Goal: Information Seeking & Learning: Learn about a topic

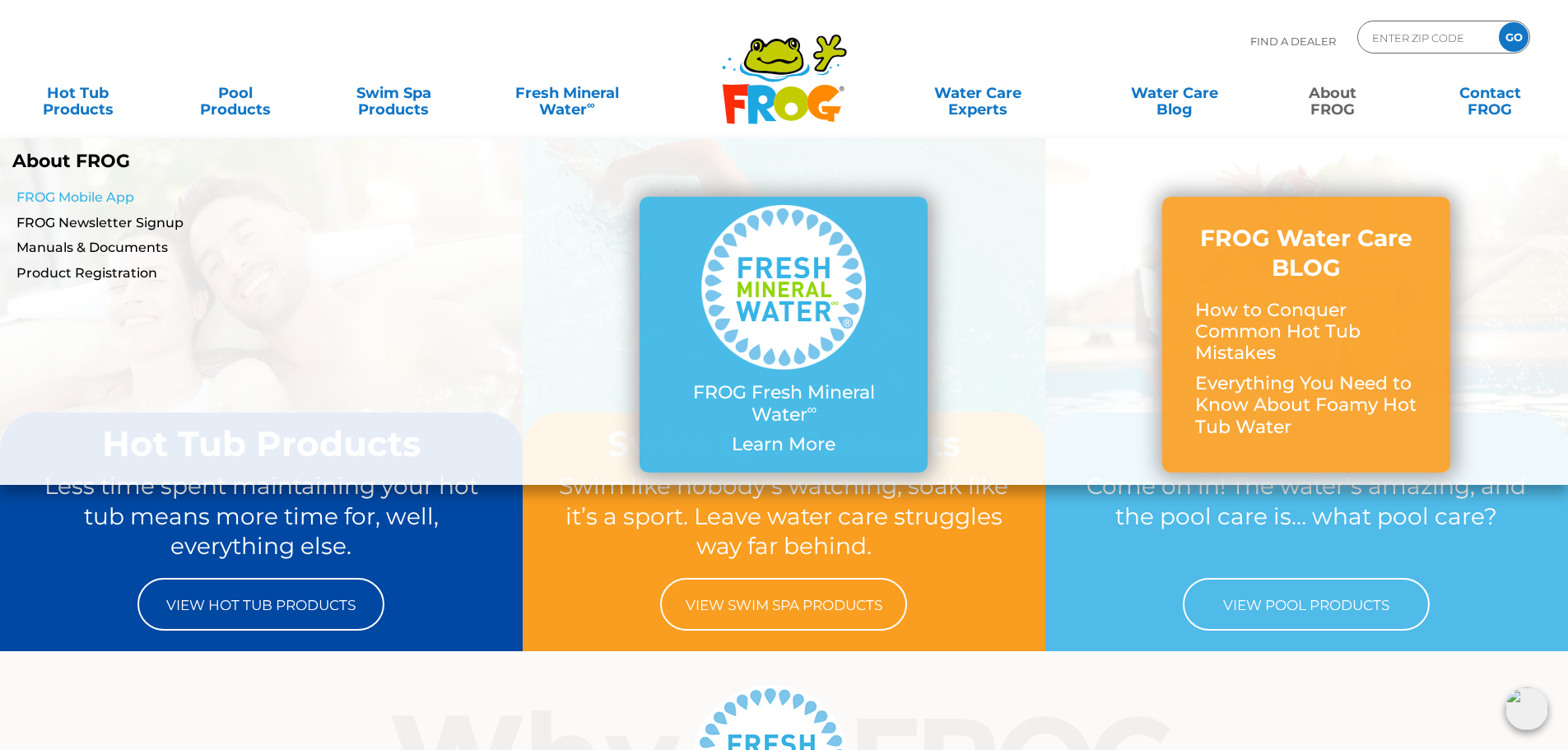
click at [100, 193] on link "FROG Mobile App" at bounding box center [269, 198] width 506 height 18
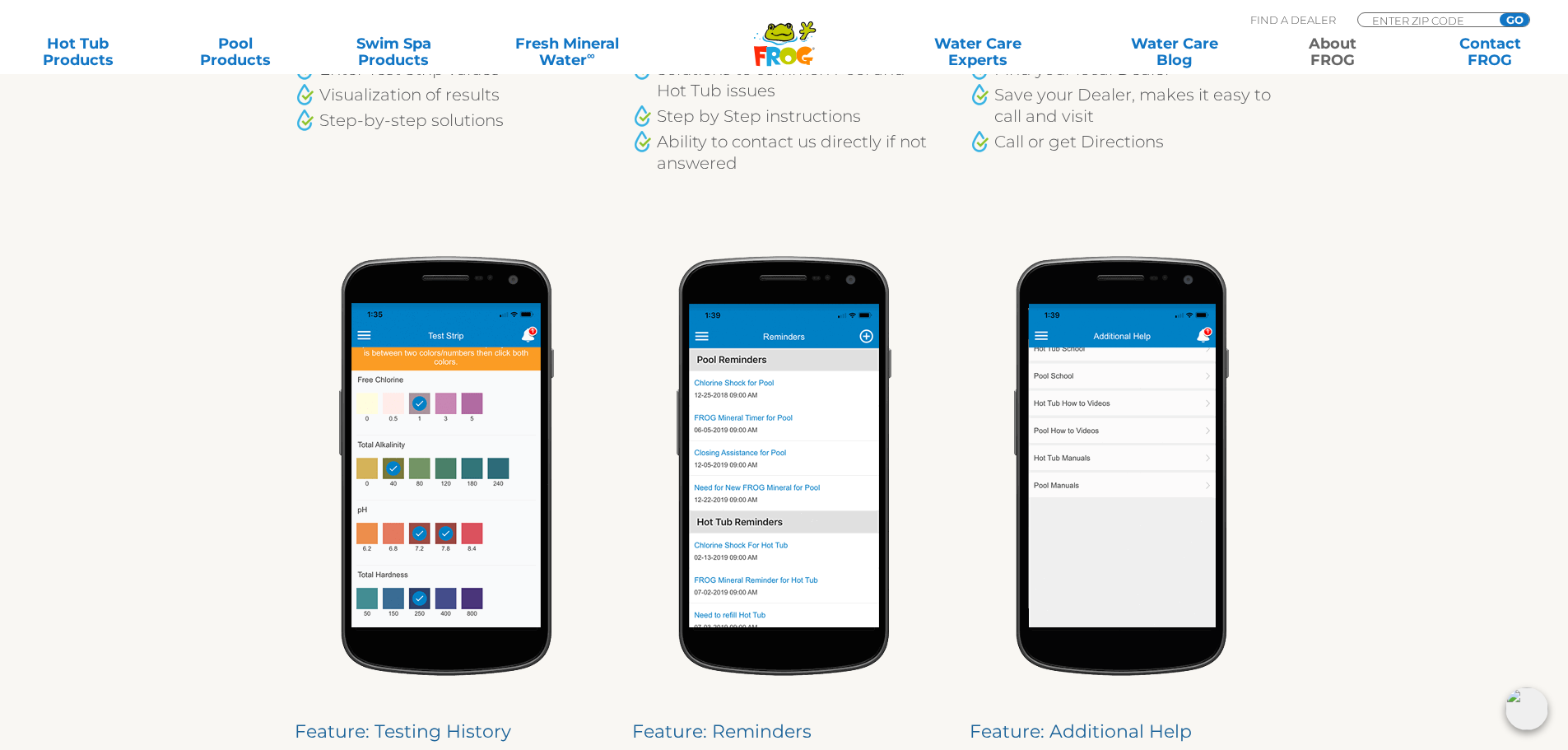
scroll to position [1317, 0]
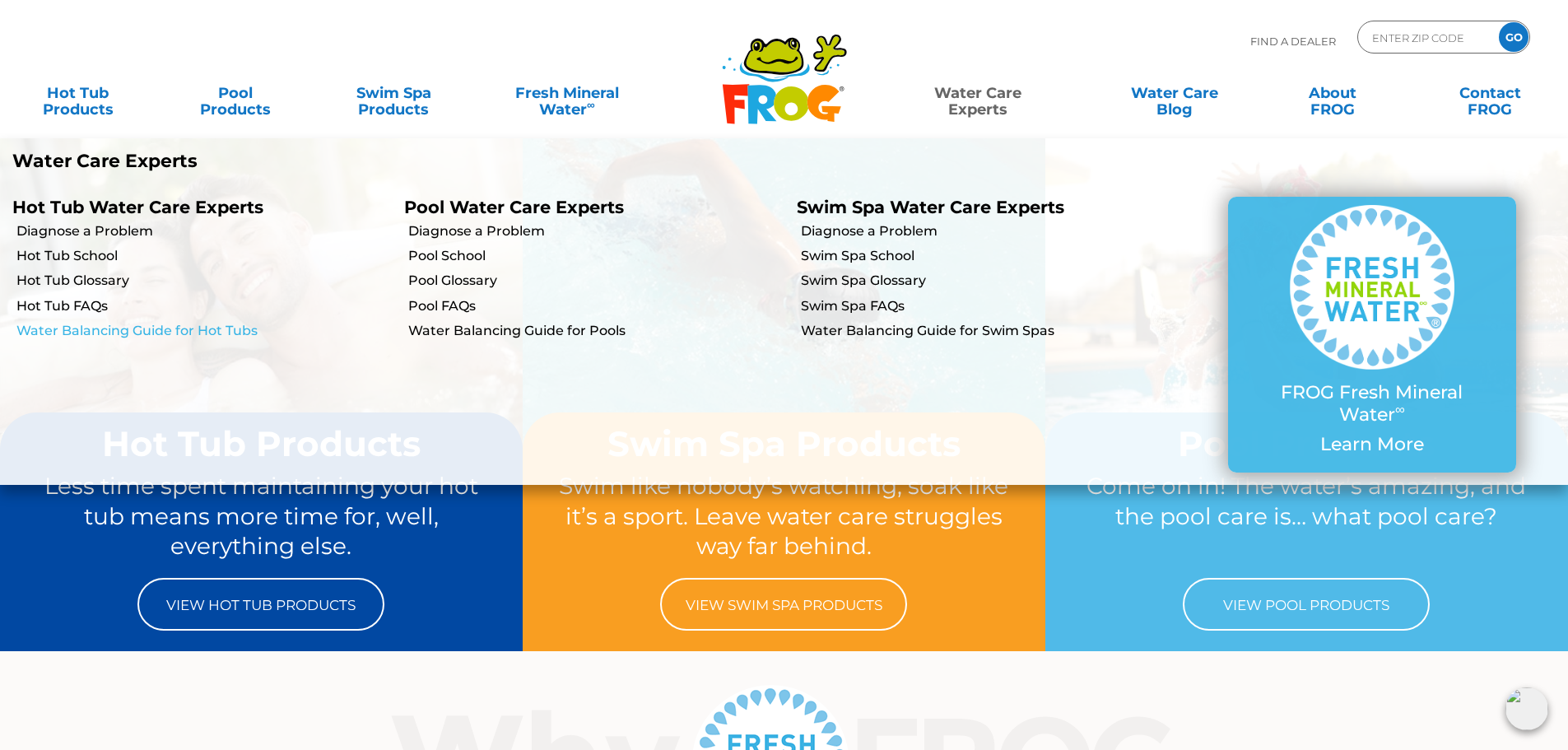
click at [99, 327] on link "Water Balancing Guide for Hot Tubs" at bounding box center [204, 331] width 376 height 18
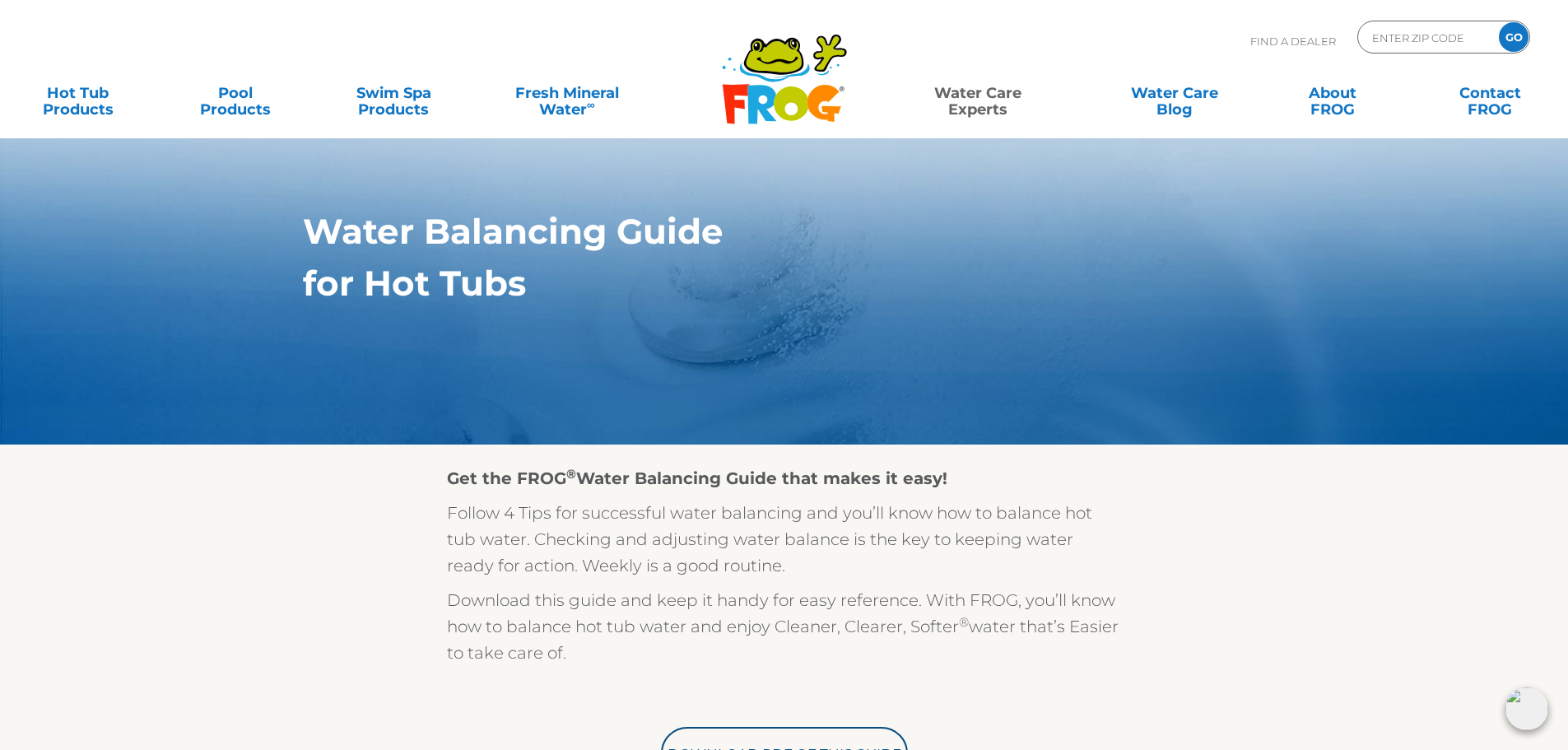
scroll to position [82, 0]
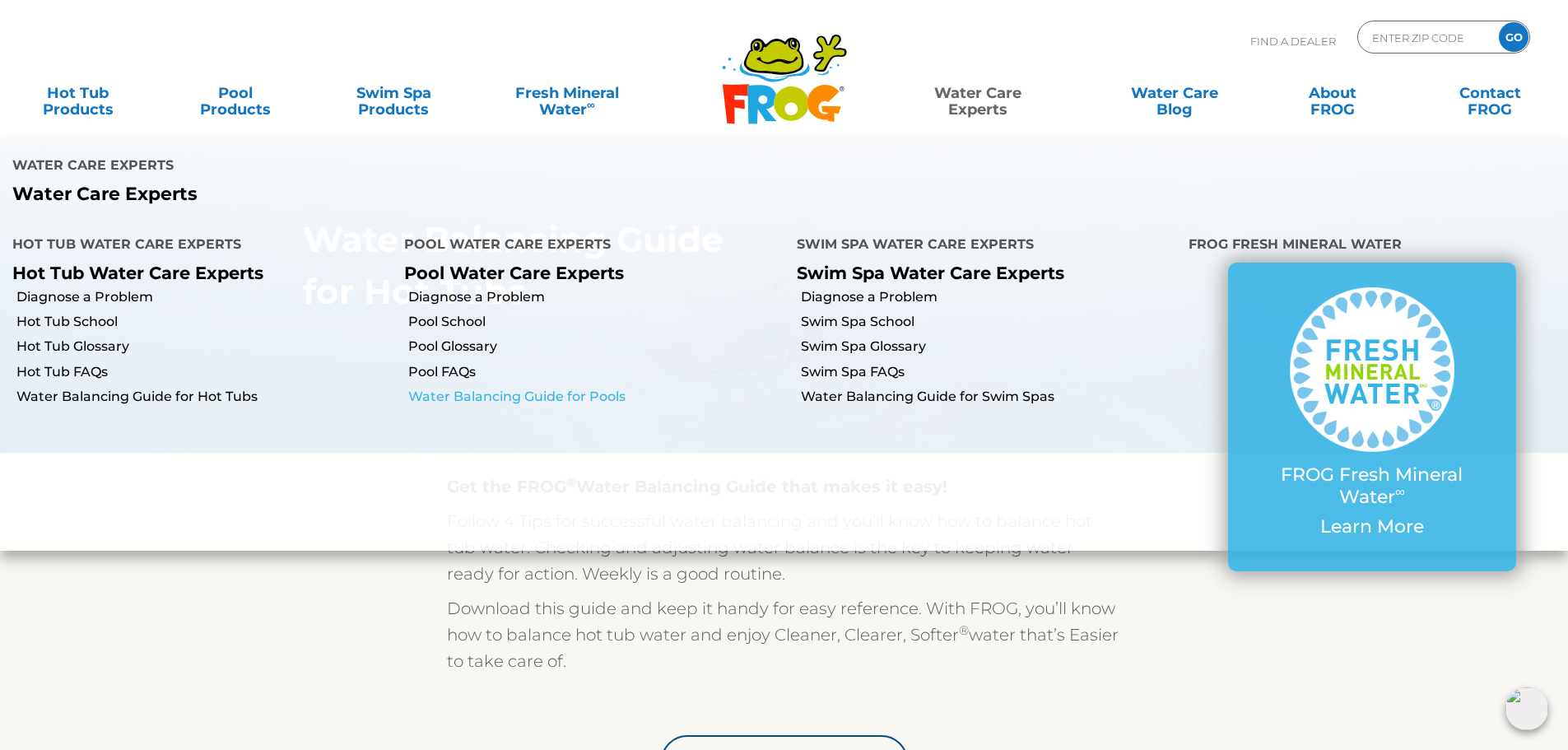
click at [569, 388] on link "Water Balancing Guide for Pools" at bounding box center [596, 396] width 376 height 18
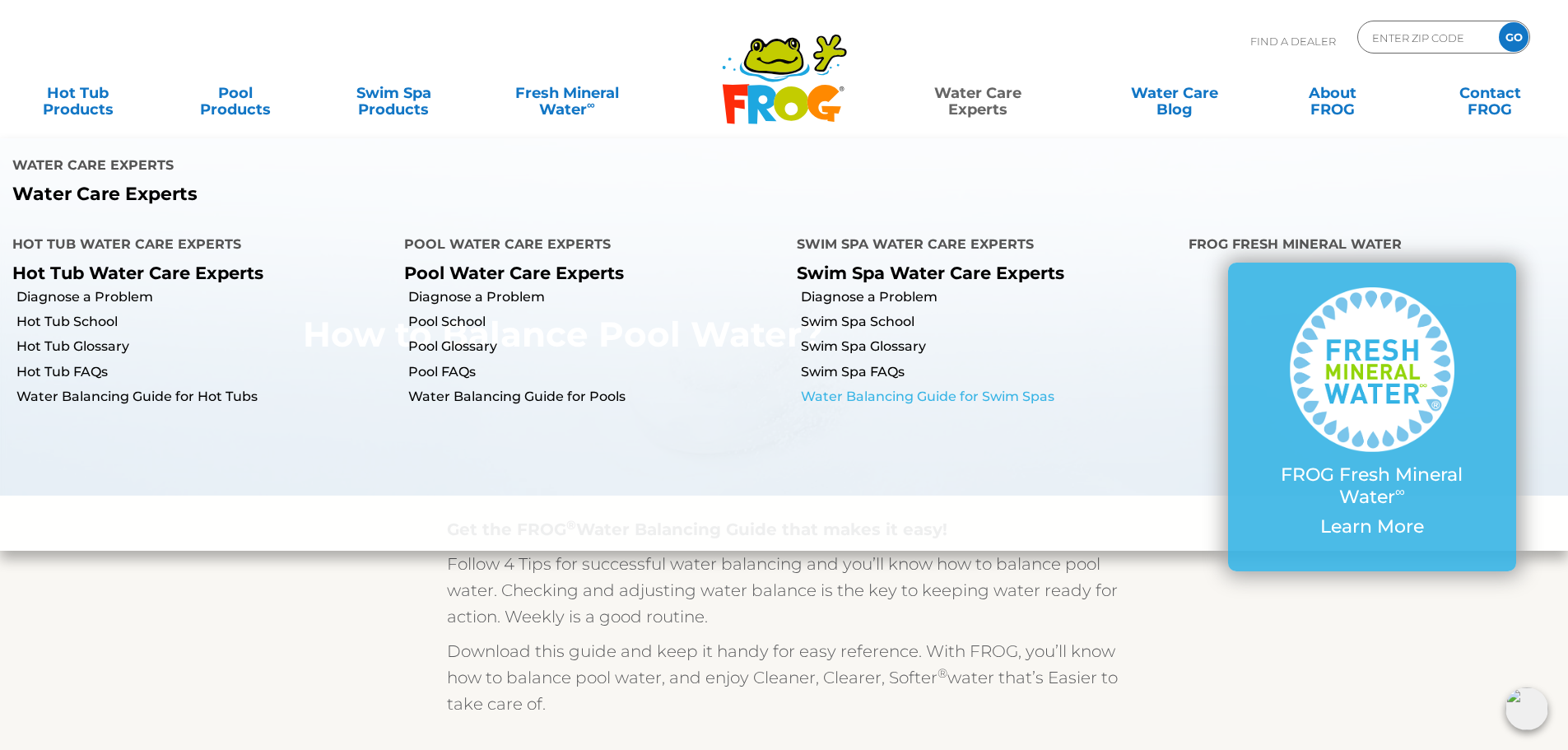
click at [937, 388] on link "Water Balancing Guide for Swim Spas" at bounding box center [988, 396] width 376 height 18
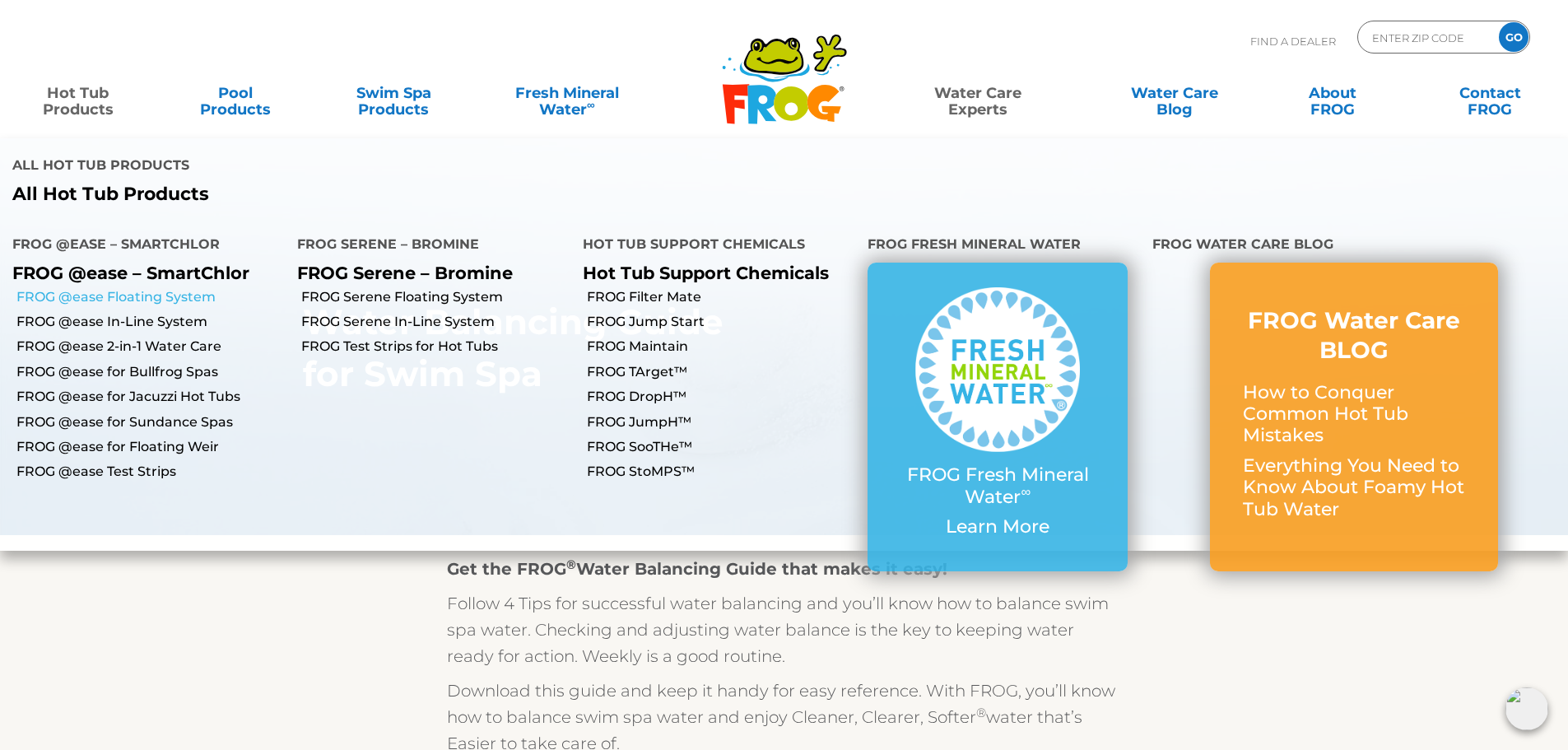
click at [147, 288] on link "FROG @ease Floating System" at bounding box center [150, 297] width 268 height 18
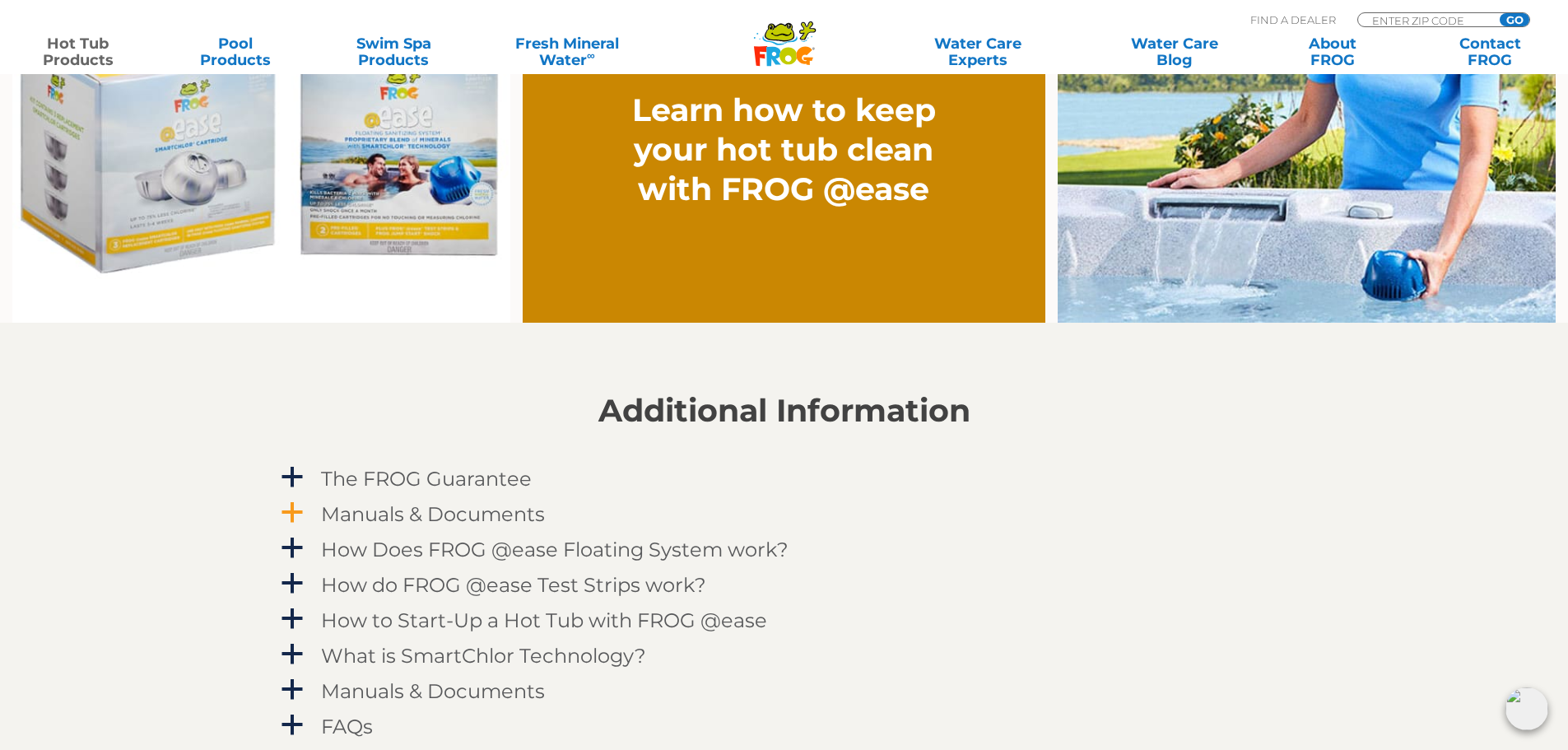
scroll to position [1482, 0]
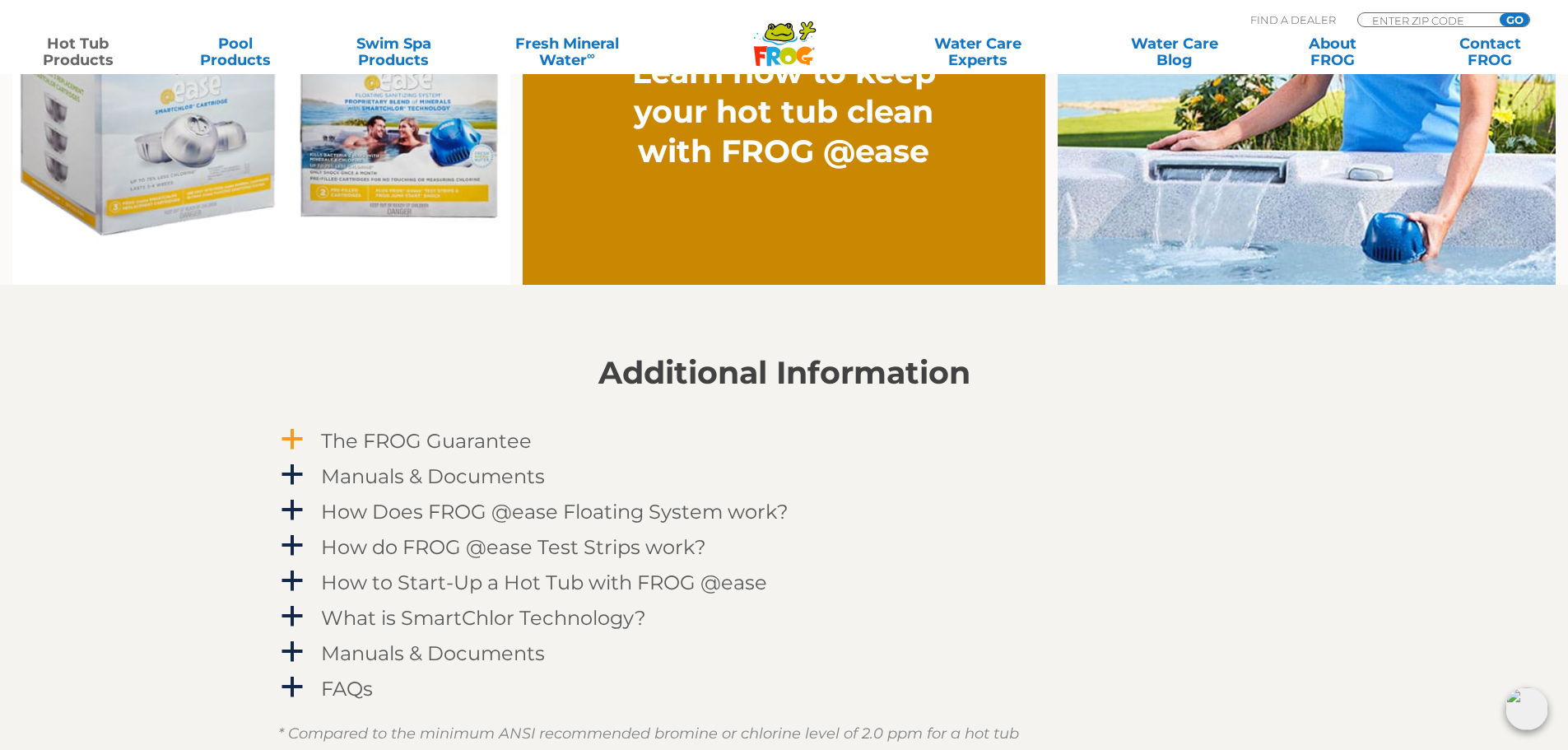
click at [297, 429] on span "a" at bounding box center [292, 440] width 25 height 25
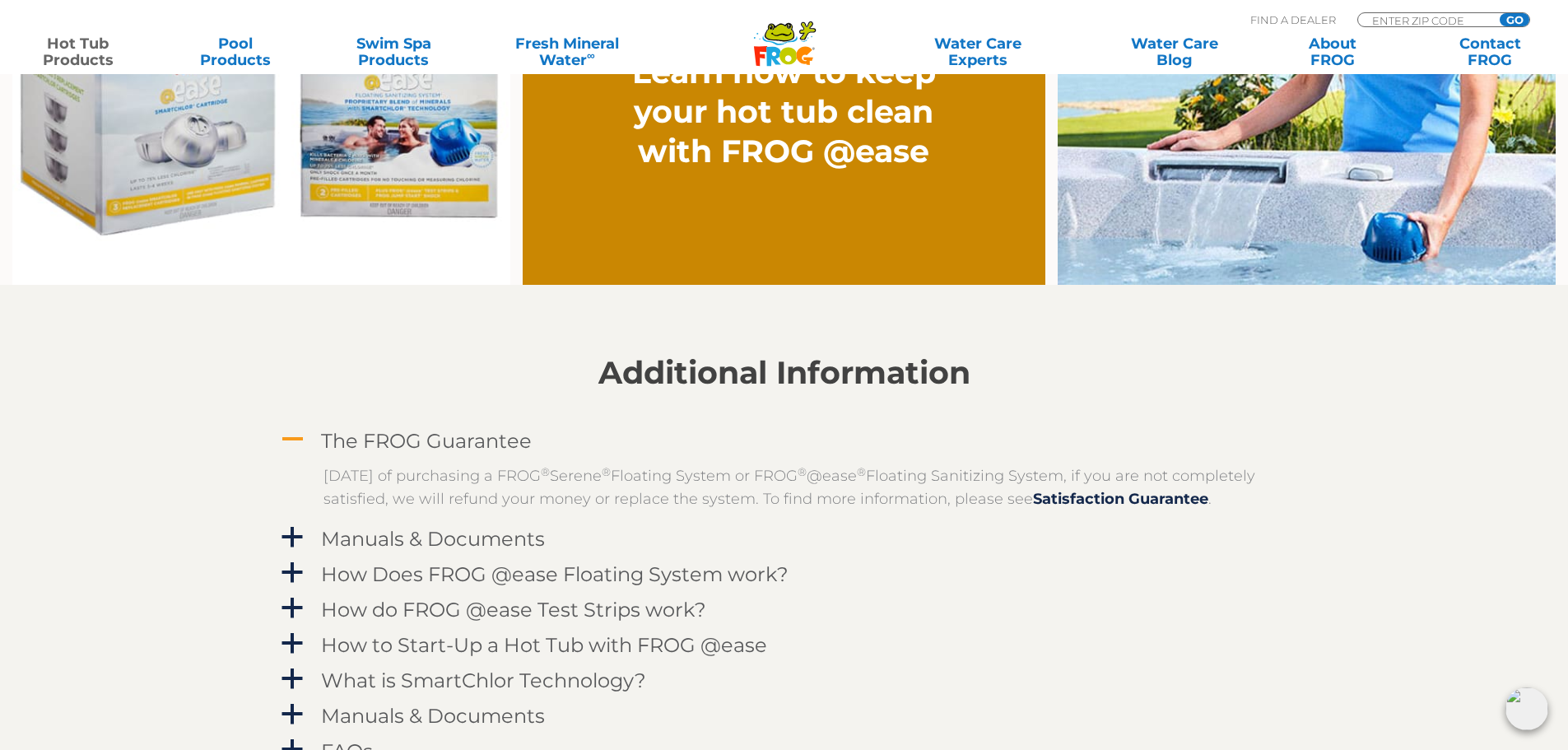
click at [297, 429] on span "A" at bounding box center [292, 440] width 25 height 25
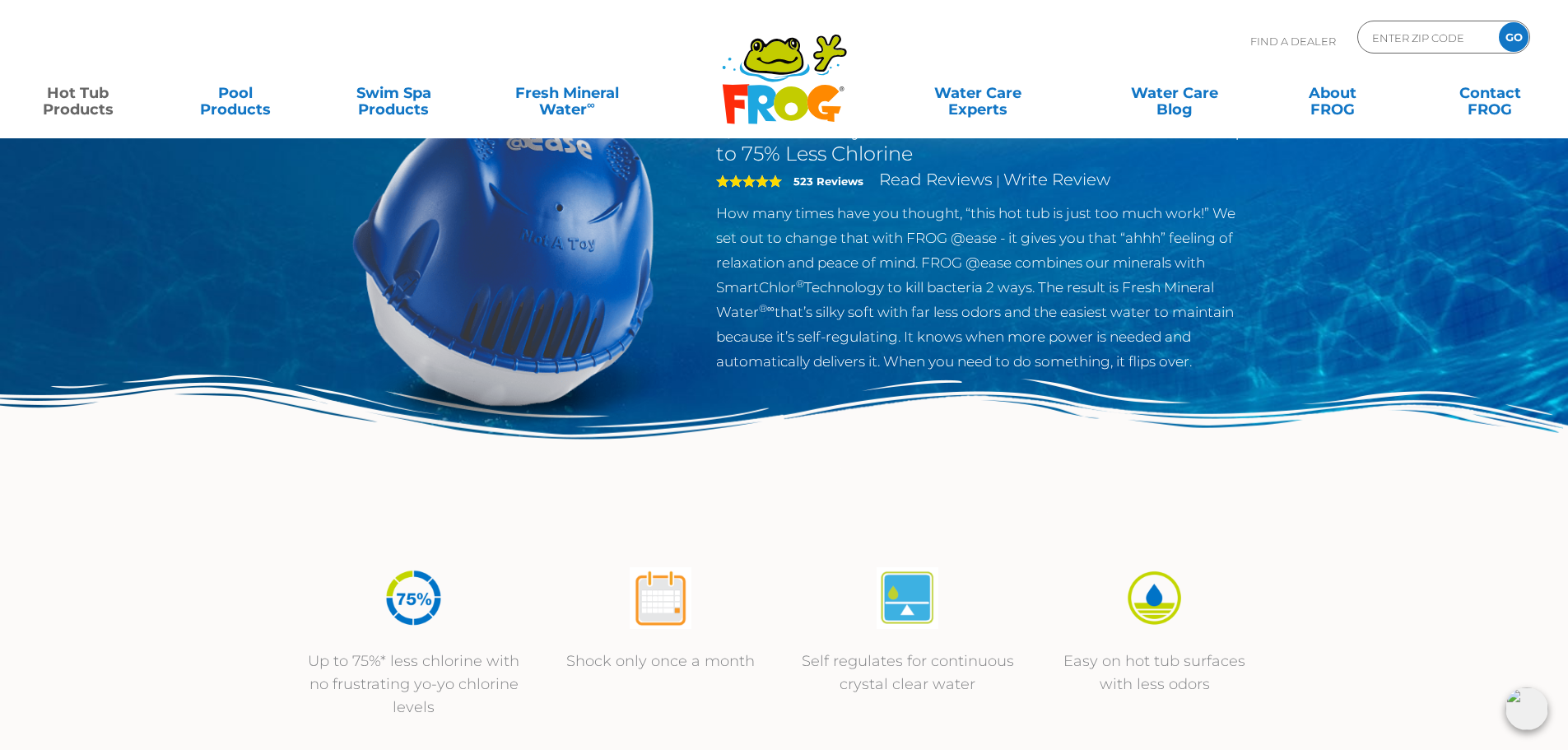
scroll to position [0, 0]
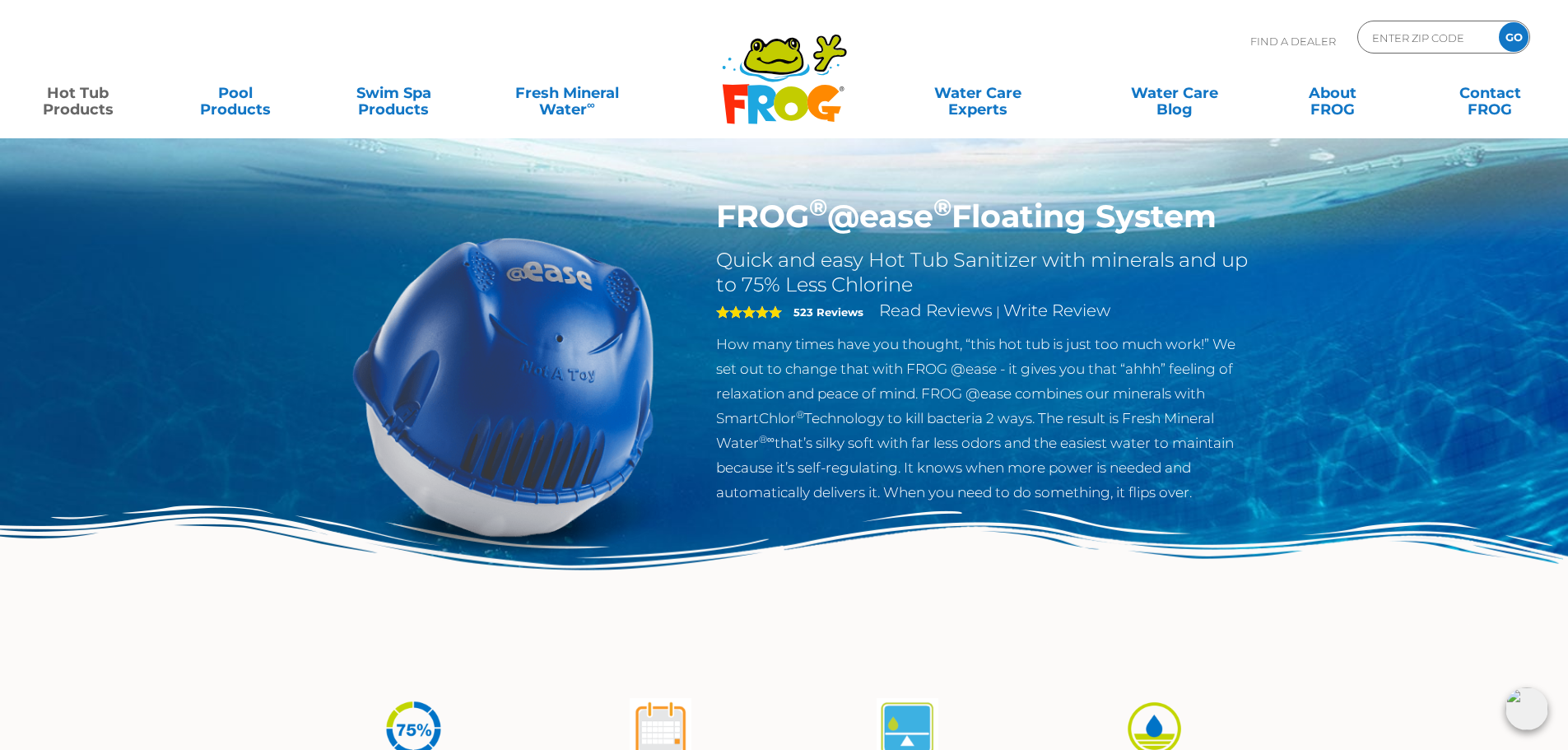
click at [779, 230] on h1 "FROG ® @ease ® Floating System" at bounding box center [985, 217] width 538 height 38
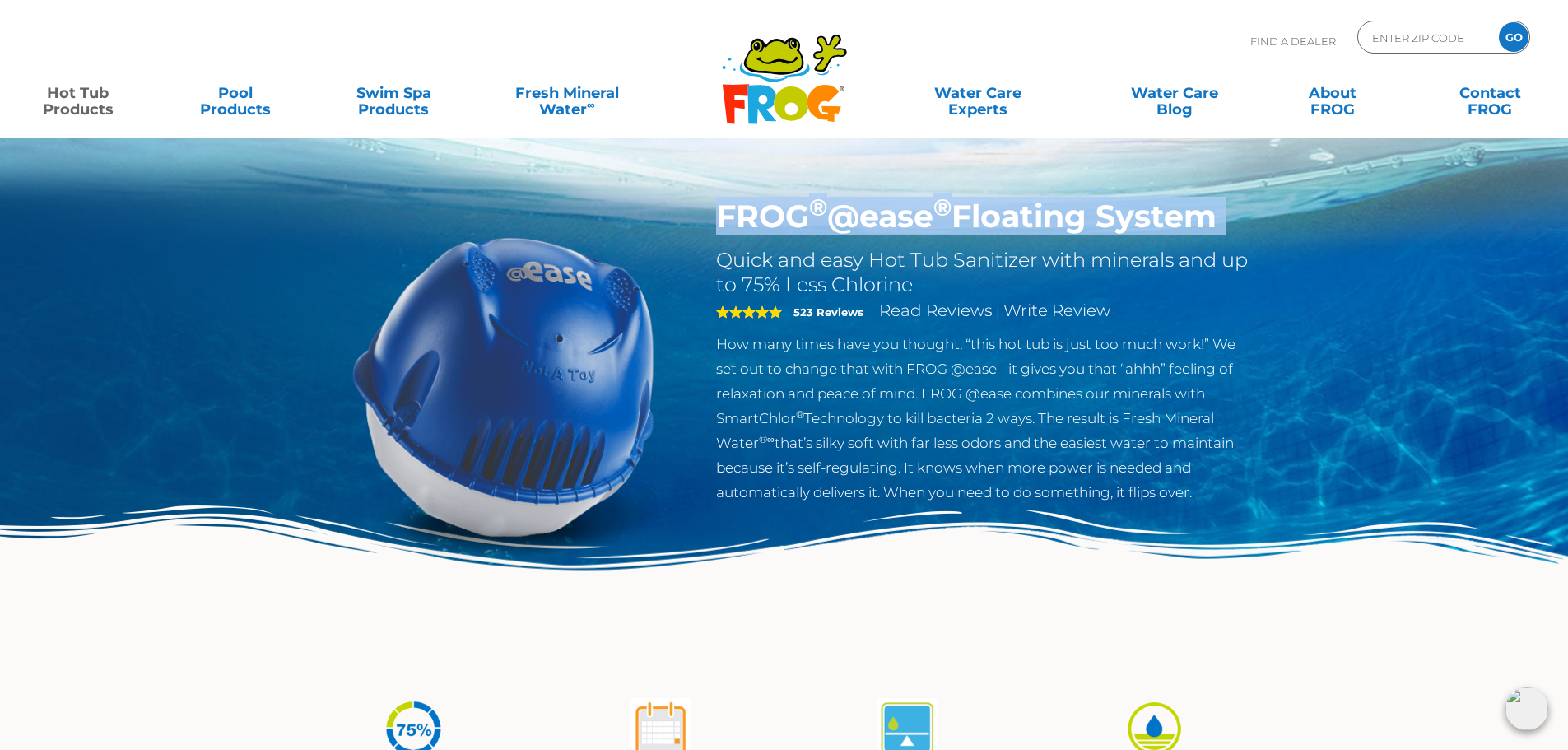
click at [779, 230] on h1 "FROG ® @ease ® Floating System" at bounding box center [985, 217] width 538 height 38
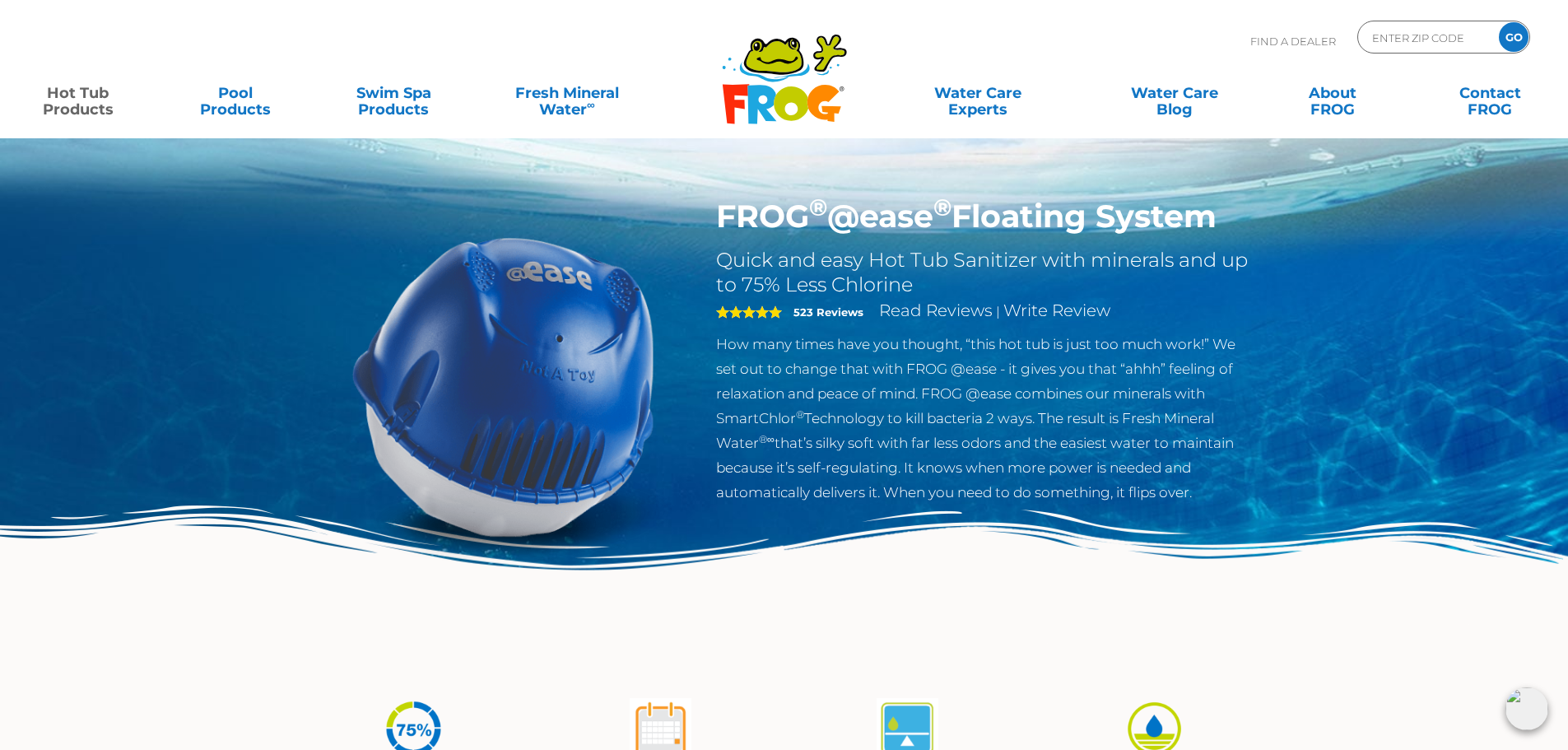
click at [750, 423] on p "How many times have you thought, “this hot tub is just too much work!” We set o…" at bounding box center [985, 418] width 538 height 173
